Goal: Register for event/course: Sign up to attend an event or enroll in a course

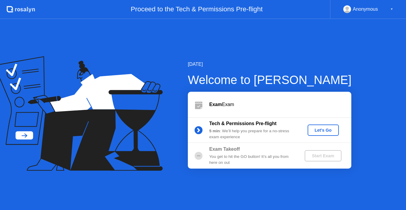
click at [322, 132] on div "Let's Go" at bounding box center [323, 130] width 26 height 5
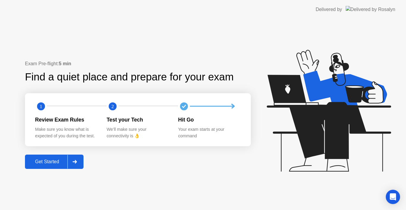
click at [55, 164] on div "Get Started" at bounding box center [47, 161] width 41 height 5
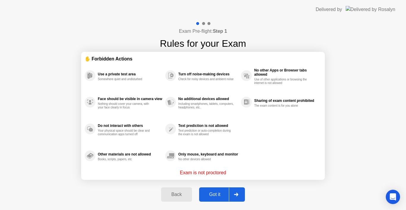
click at [212, 193] on div "Got it" at bounding box center [215, 193] width 28 height 5
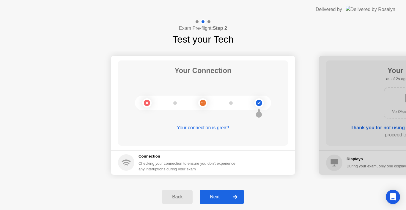
click at [213, 197] on div "Next" at bounding box center [215, 196] width 26 height 5
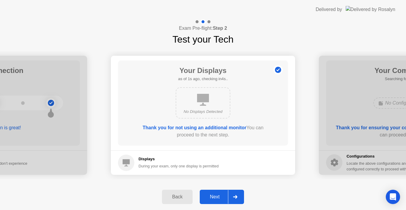
click at [213, 197] on div "Next" at bounding box center [215, 196] width 26 height 5
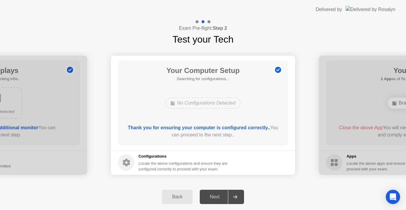
click at [262, 181] on div "Your Connection Your connection is great! Connection Checking your connection t…" at bounding box center [203, 114] width 406 height 137
click at [214, 198] on div "Next" at bounding box center [215, 196] width 26 height 5
click at [217, 197] on div "Next" at bounding box center [215, 196] width 26 height 5
click at [239, 198] on div at bounding box center [235, 197] width 14 height 14
click at [219, 196] on div "Next" at bounding box center [215, 196] width 26 height 5
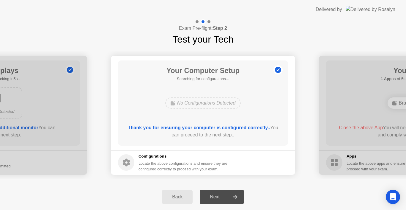
click at [257, 99] on div "No Configurations Detected" at bounding box center [203, 103] width 136 height 16
click at [212, 200] on button "Next" at bounding box center [222, 196] width 44 height 14
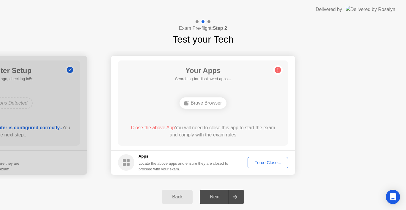
click at [262, 164] on div "Force Close..." at bounding box center [268, 162] width 36 height 5
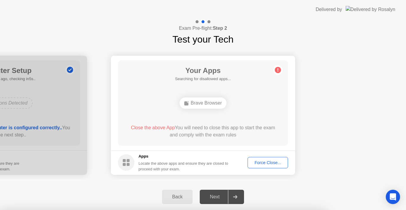
drag, startPoint x: 218, startPoint y: 132, endPoint x: 223, endPoint y: 141, distance: 10.4
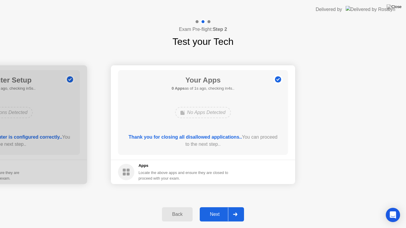
click at [216, 209] on div "Next" at bounding box center [215, 214] width 26 height 5
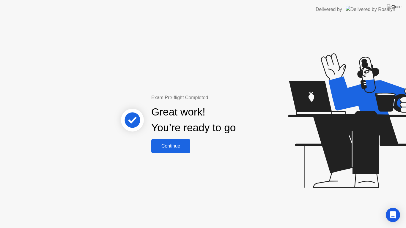
click at [178, 149] on div "Continue" at bounding box center [170, 146] width 35 height 5
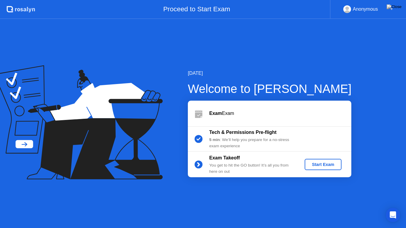
click at [331, 170] on button "Start Exam" at bounding box center [323, 164] width 37 height 11
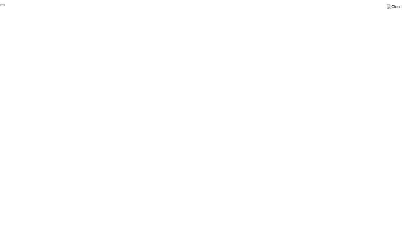
click div "End Proctoring Session"
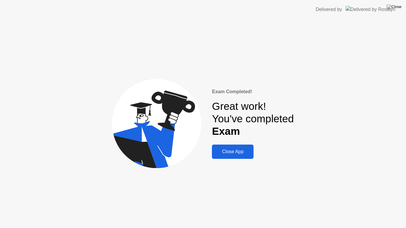
click at [227, 153] on div "Close App" at bounding box center [233, 151] width 38 height 5
